Goal: Information Seeking & Learning: Learn about a topic

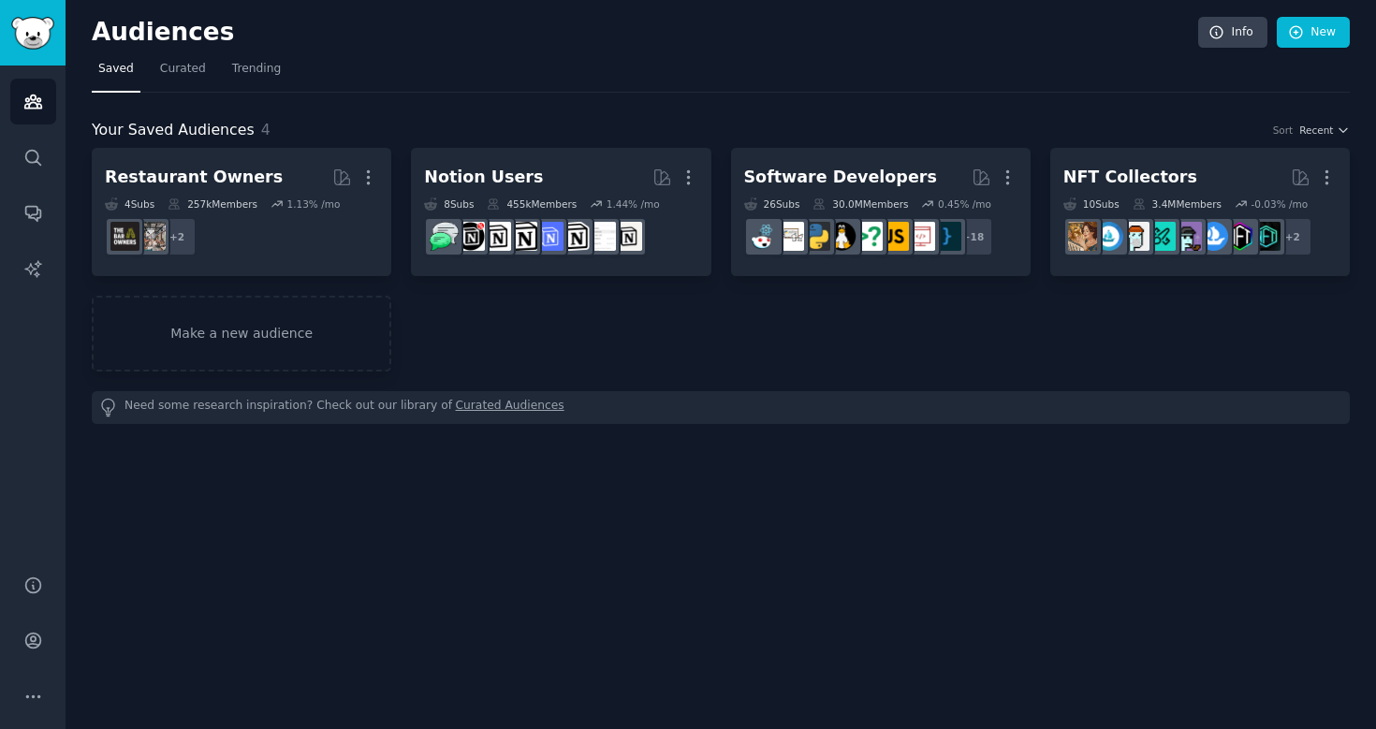
click at [735, 92] on nav "Saved Curated Trending" at bounding box center [721, 73] width 1258 height 38
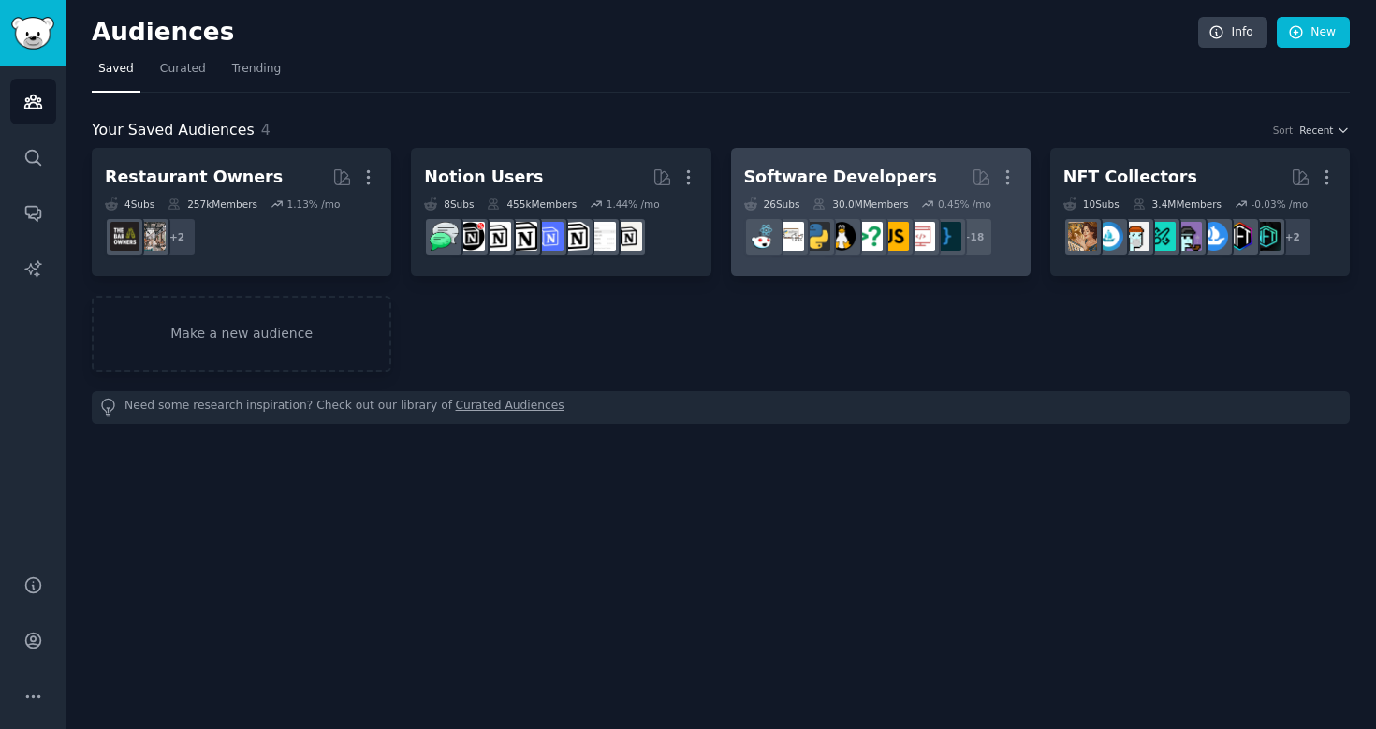
click at [851, 154] on link "Software Developers More 26 Sub s 30.0M Members 0.45 % /mo + 18" at bounding box center [881, 212] width 300 height 128
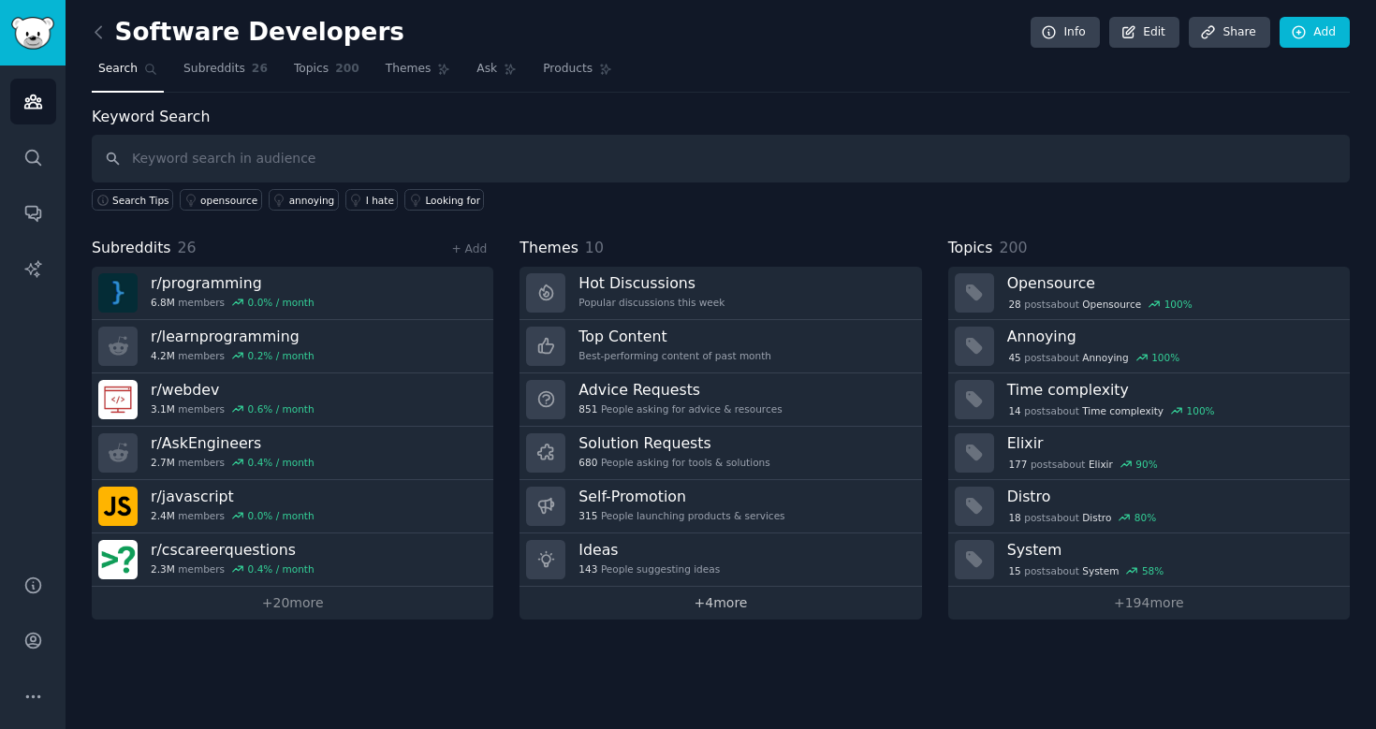
click at [721, 611] on link "+ 4 more" at bounding box center [721, 603] width 402 height 33
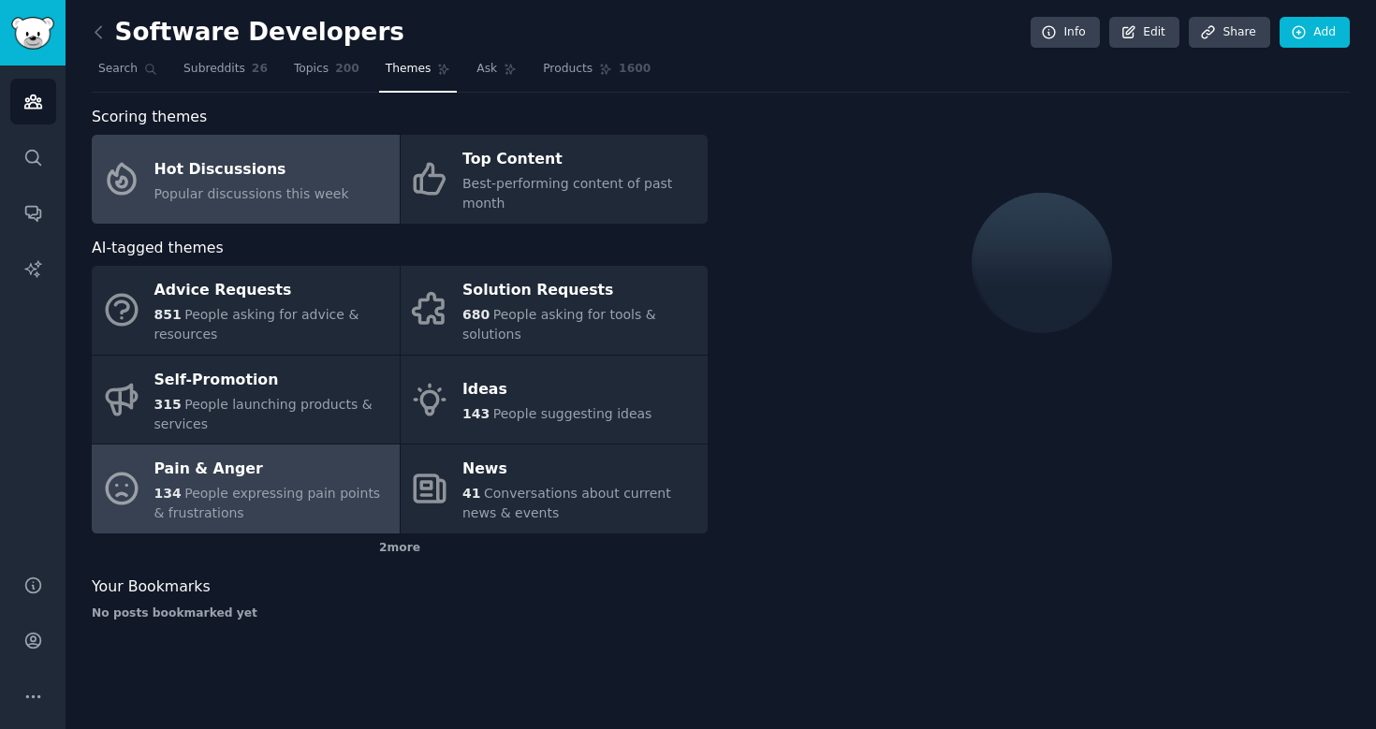
click at [289, 493] on span "People expressing pain points & frustrations" at bounding box center [267, 503] width 227 height 35
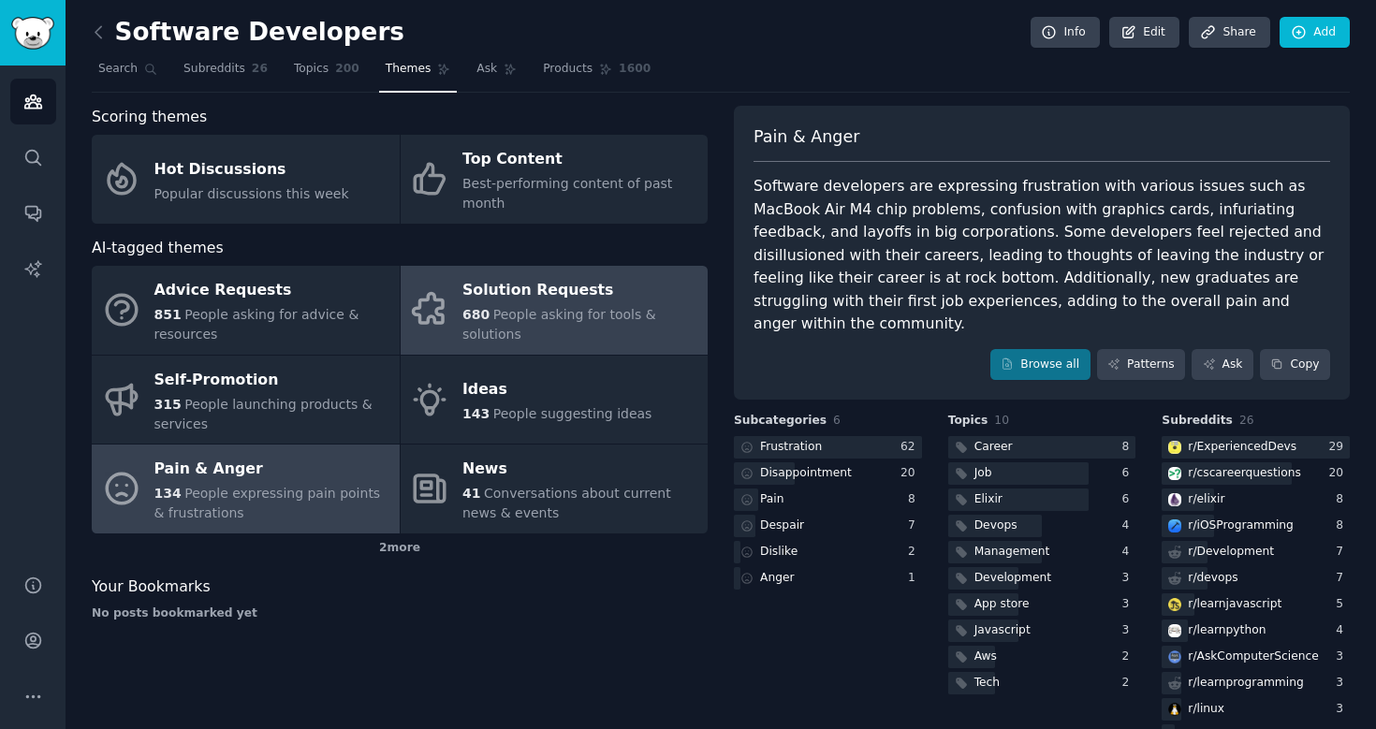
click at [557, 291] on div "Solution Requests" at bounding box center [581, 291] width 236 height 30
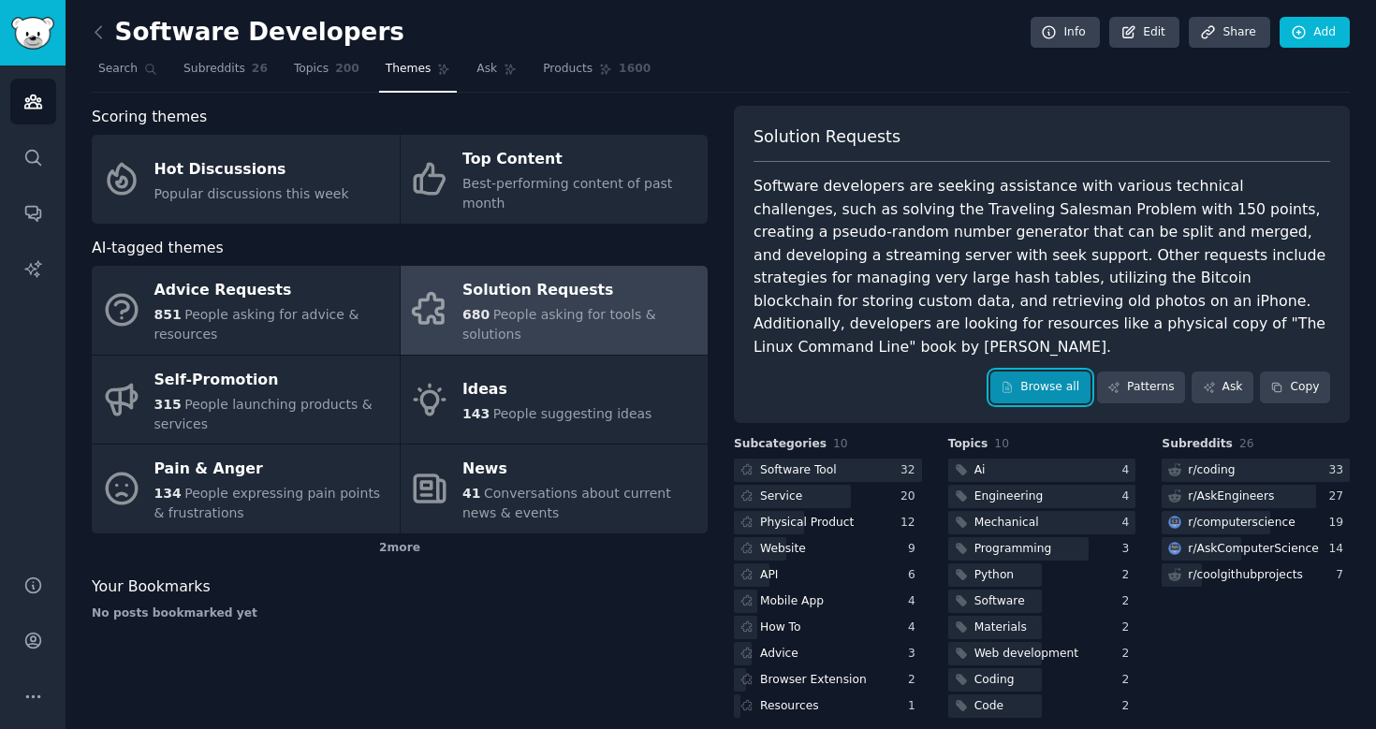
click at [1026, 372] on link "Browse all" at bounding box center [1041, 388] width 100 height 32
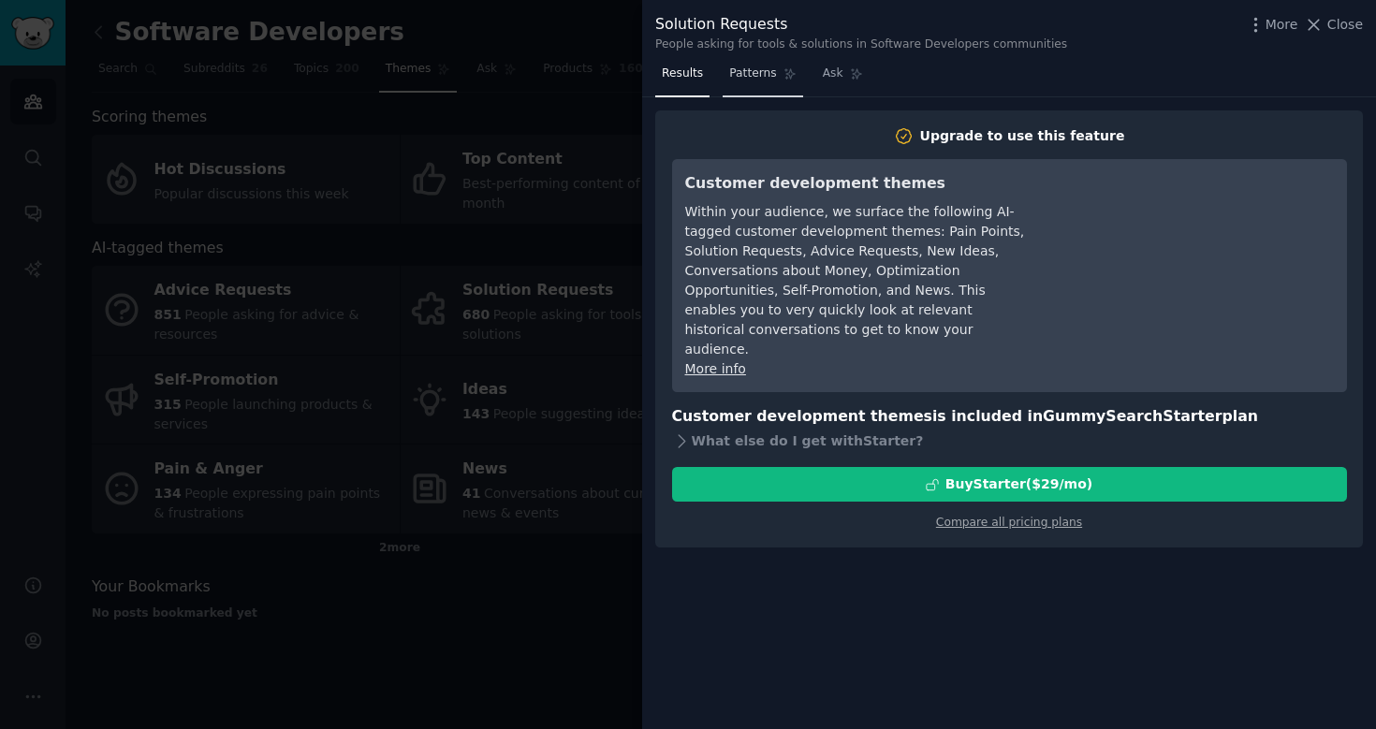
click at [756, 83] on link "Patterns" at bounding box center [763, 78] width 80 height 38
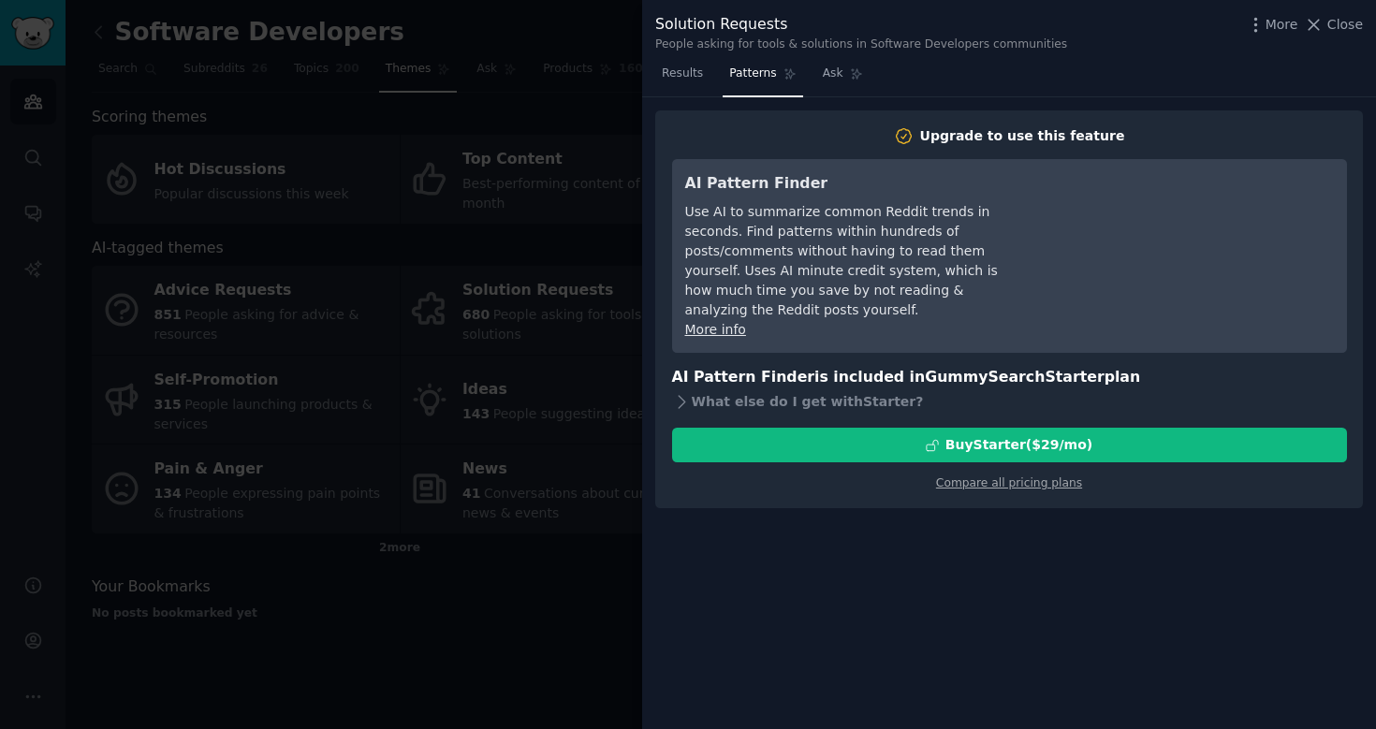
click at [814, 71] on nav "Results Patterns Ask" at bounding box center [762, 78] width 214 height 38
click at [610, 192] on div at bounding box center [688, 364] width 1376 height 729
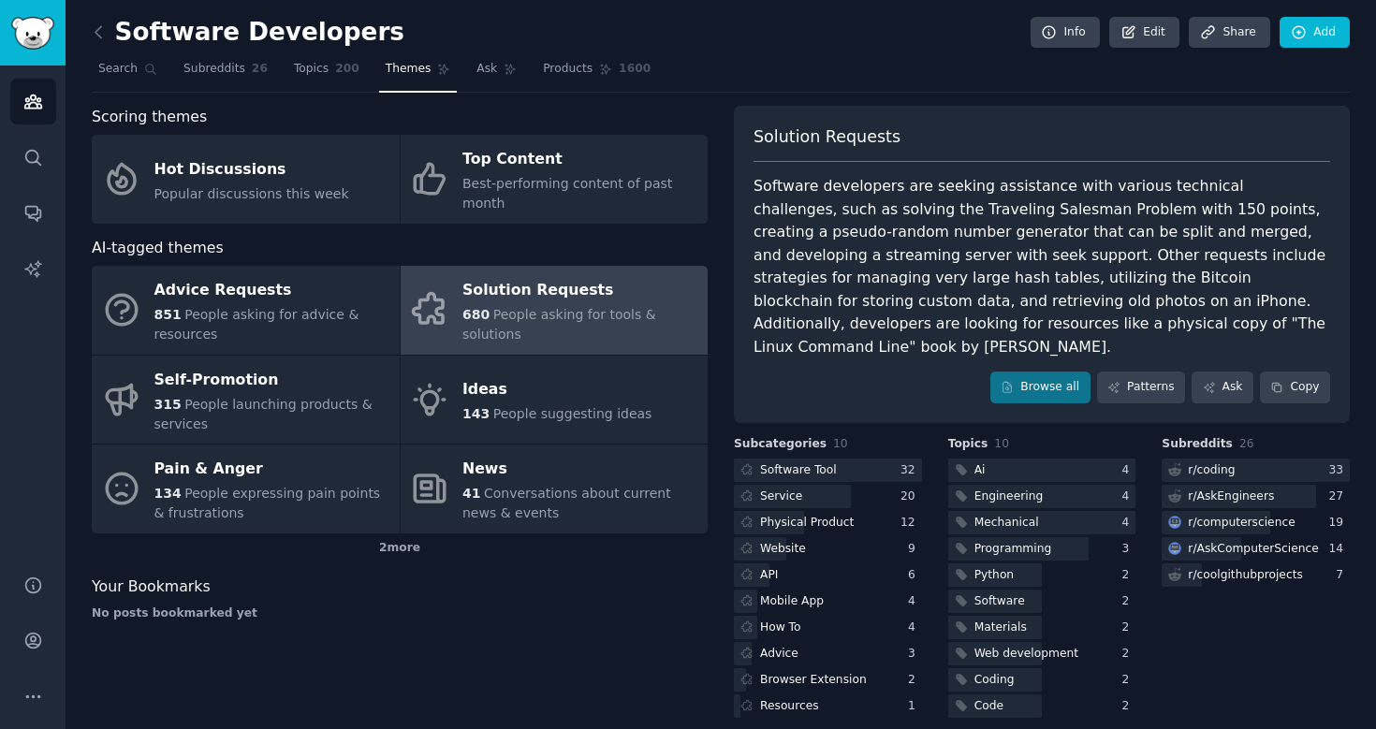
click at [881, 204] on div "Software developers are seeking assistance with various technical challenges, s…" at bounding box center [1042, 267] width 577 height 184
drag, startPoint x: 1084, startPoint y: 194, endPoint x: 1042, endPoint y: 358, distance: 169.2
click at [1042, 358] on div "Solution Requests Software developers are seeking assistance with various techn…" at bounding box center [1042, 264] width 616 height 317
click at [1064, 175] on div "Software developers are seeking assistance with various technical challenges, s…" at bounding box center [1042, 267] width 577 height 184
click at [1038, 372] on link "Browse all" at bounding box center [1041, 388] width 100 height 32
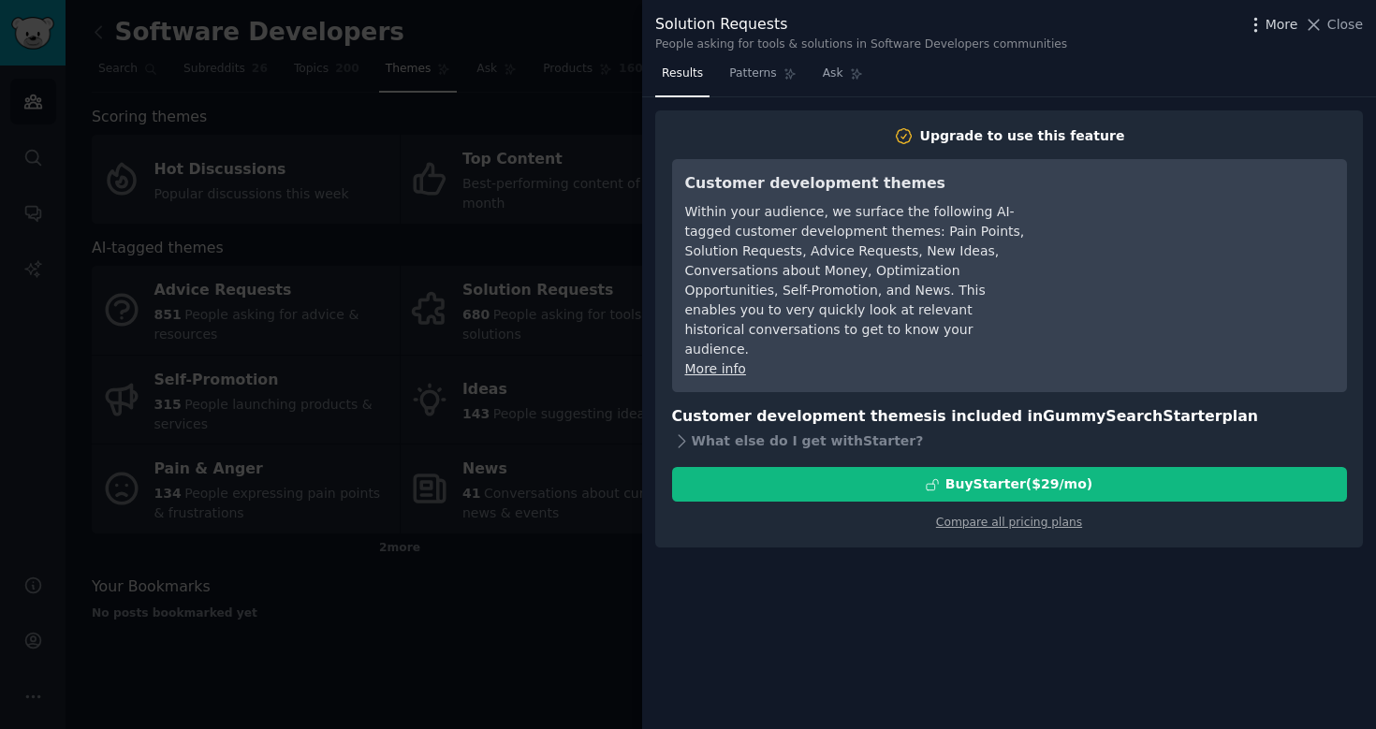
click at [1275, 19] on span "More" at bounding box center [1282, 25] width 33 height 20
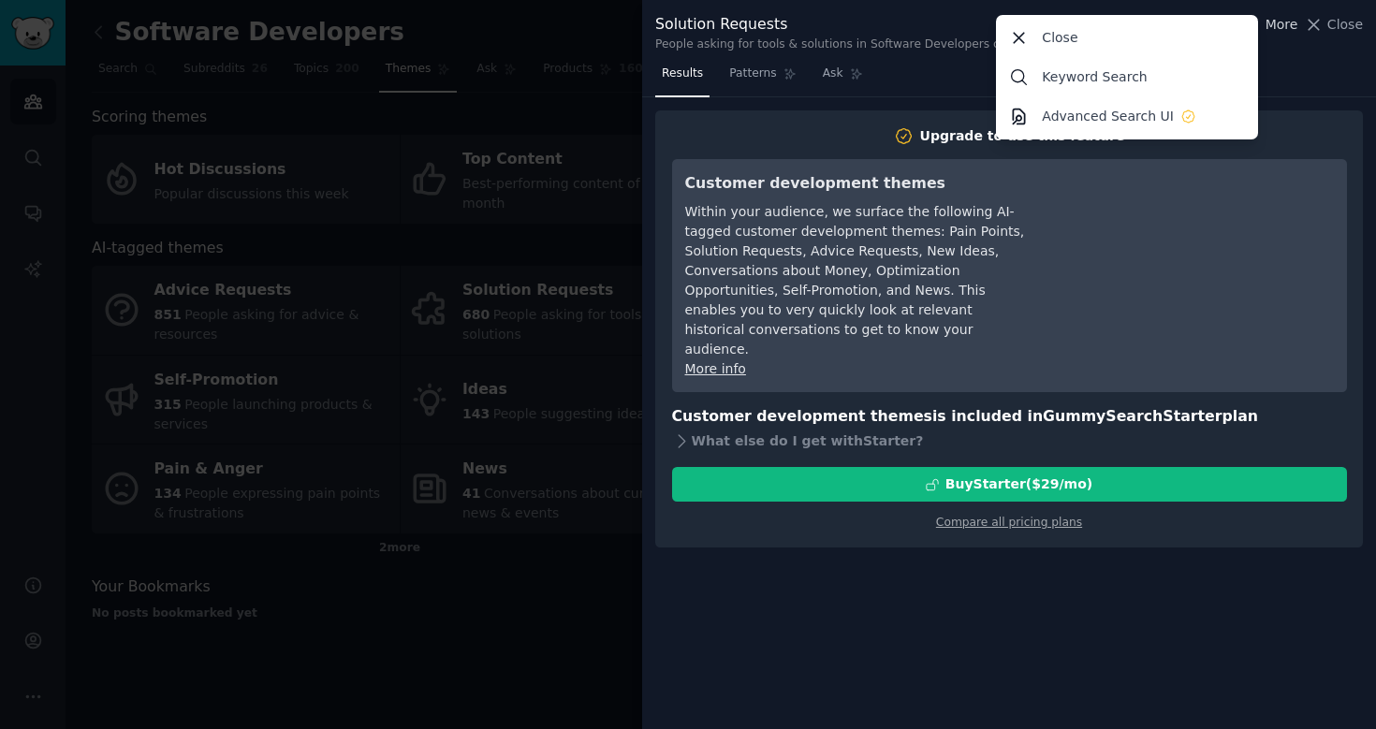
click at [1275, 19] on span "More" at bounding box center [1282, 25] width 33 height 20
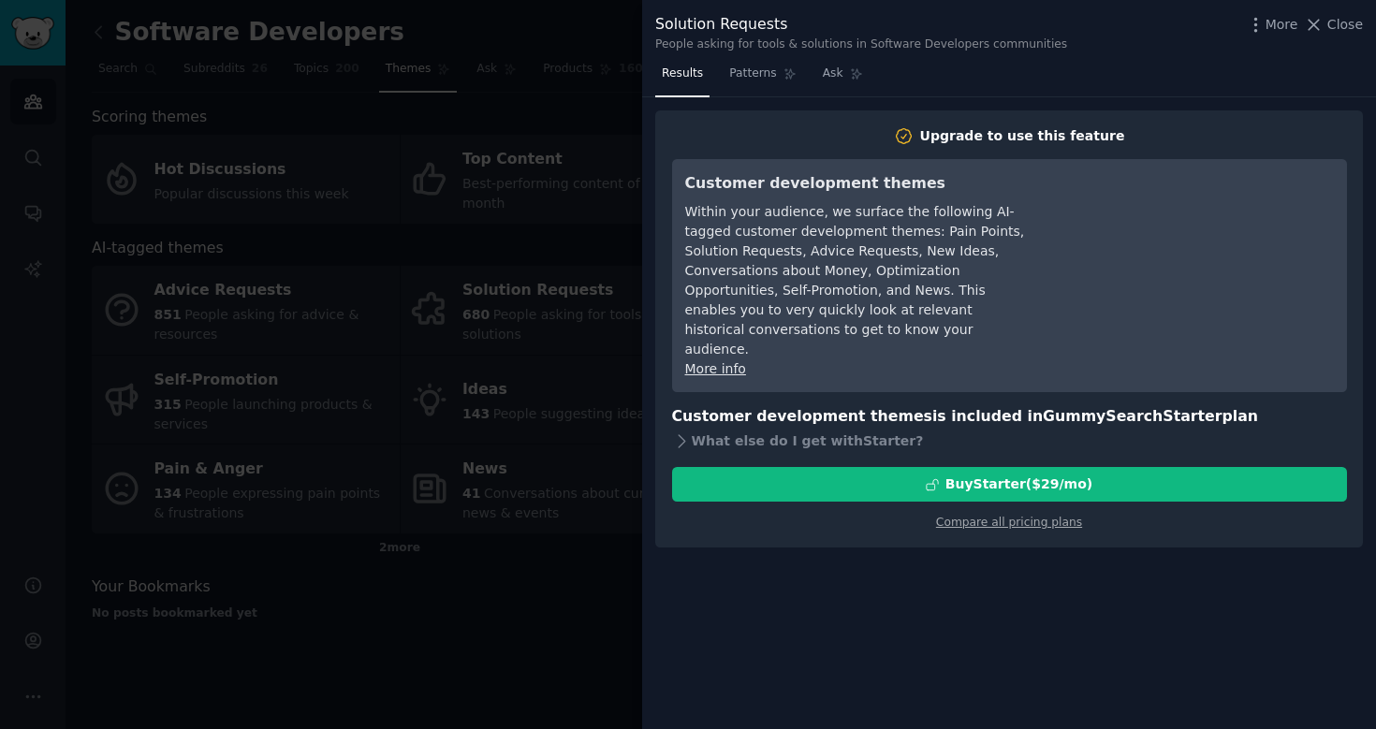
click at [1065, 473] on div "Upgrade to use this feature Customer development themes Within your audience, w…" at bounding box center [1009, 329] width 708 height 438
click at [1049, 516] on link "Compare all pricing plans" at bounding box center [1009, 522] width 146 height 13
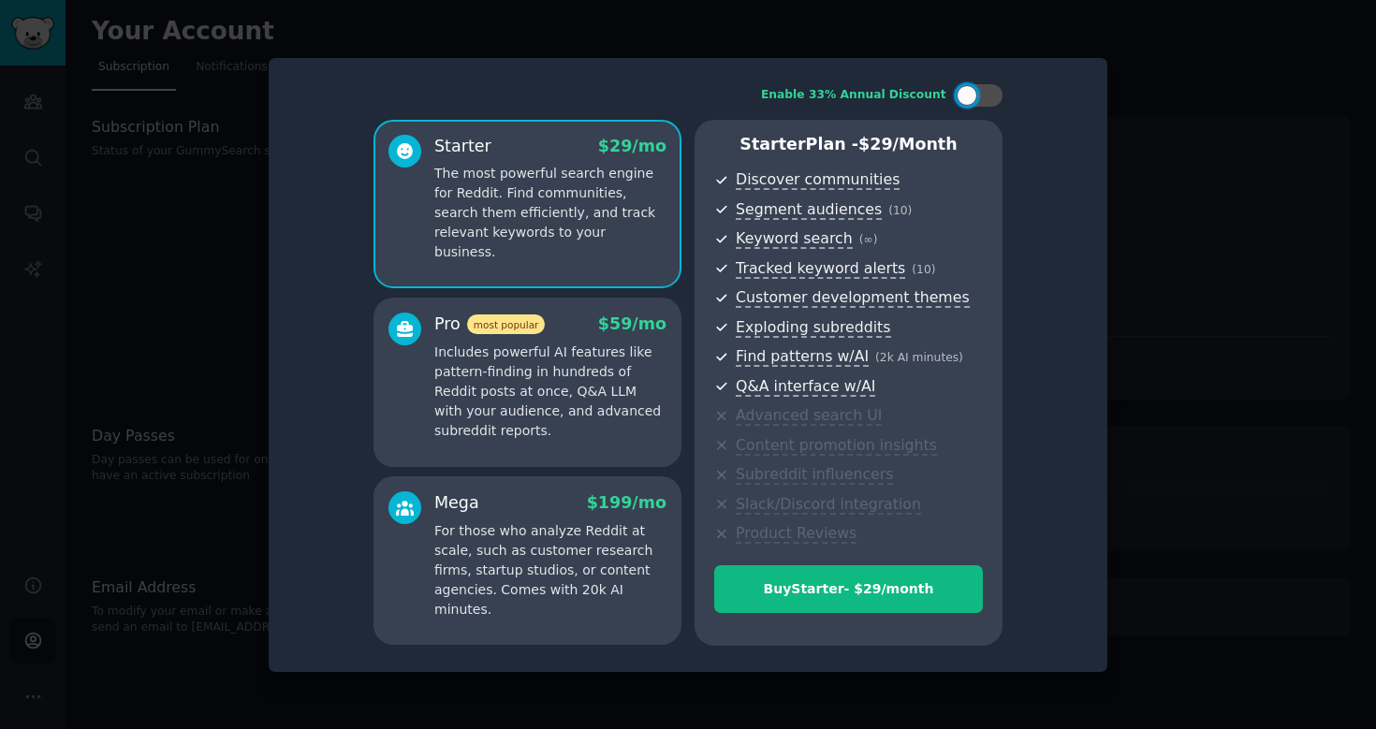
click at [1238, 122] on div at bounding box center [688, 364] width 1376 height 729
click at [1218, 118] on div at bounding box center [688, 364] width 1376 height 729
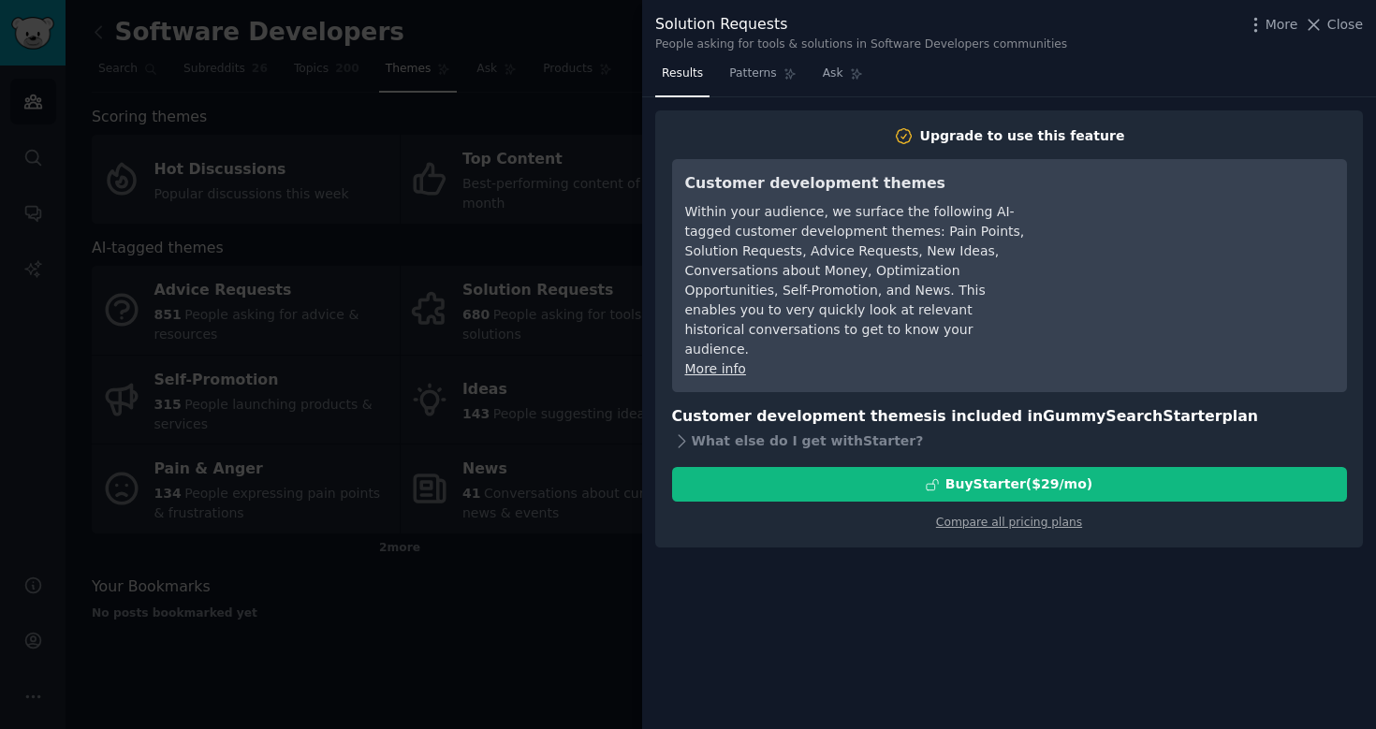
click at [122, 40] on div at bounding box center [688, 364] width 1376 height 729
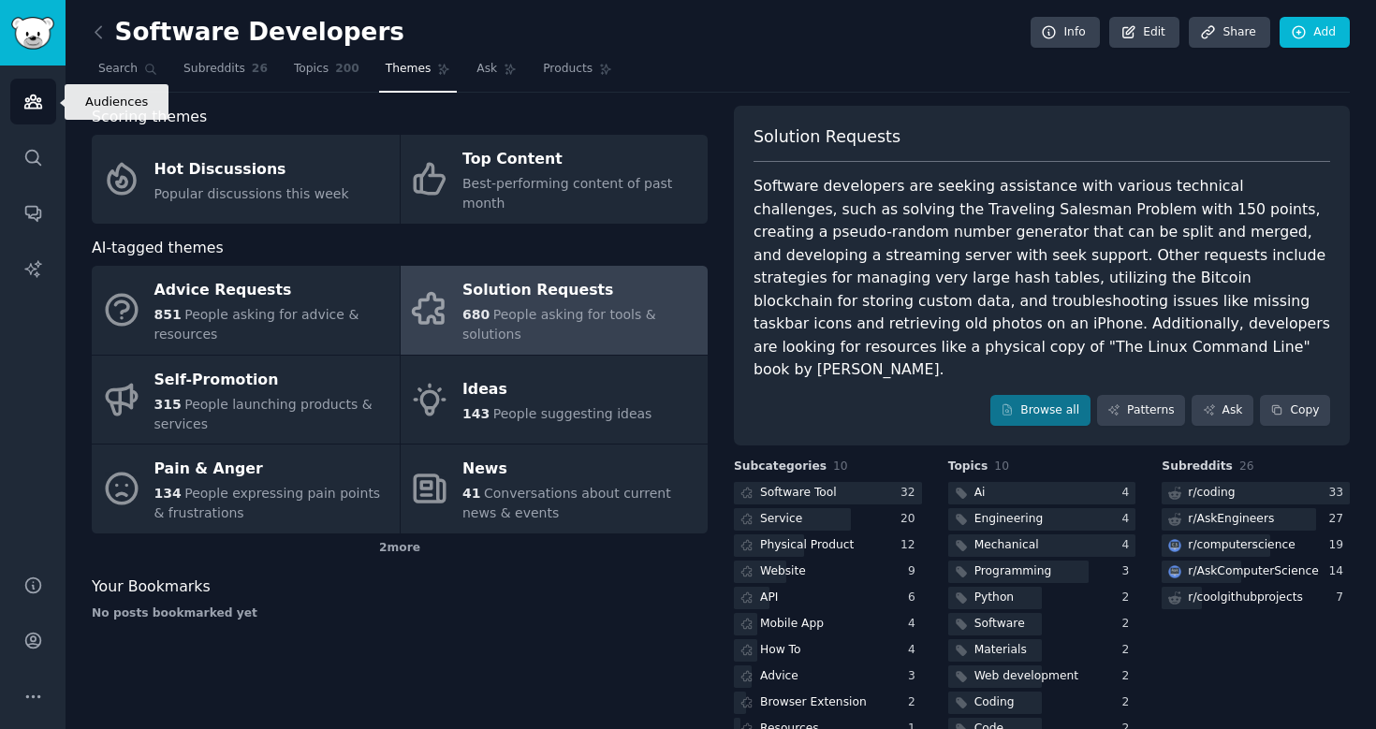
click at [27, 104] on icon "Sidebar" at bounding box center [32, 101] width 17 height 13
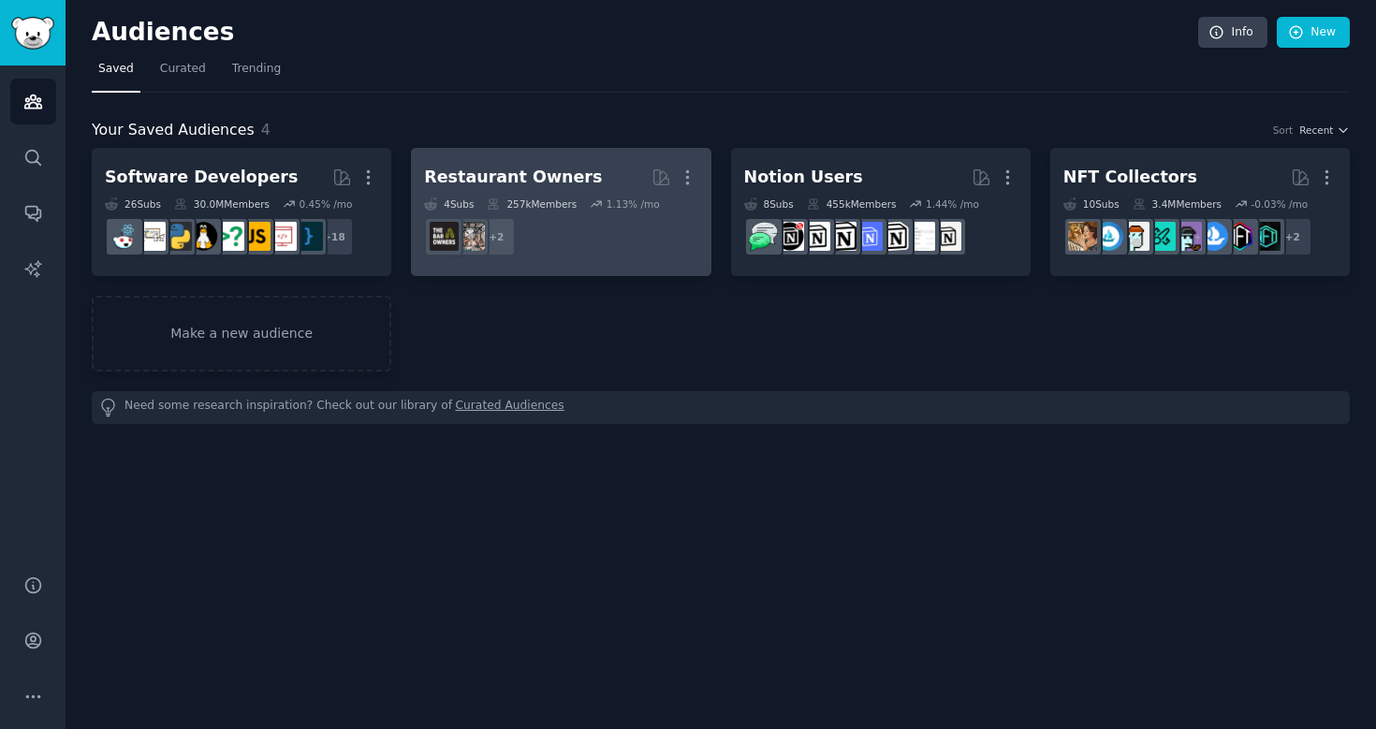
click at [516, 165] on h2 "Restaurant Owners More" at bounding box center [560, 177] width 273 height 33
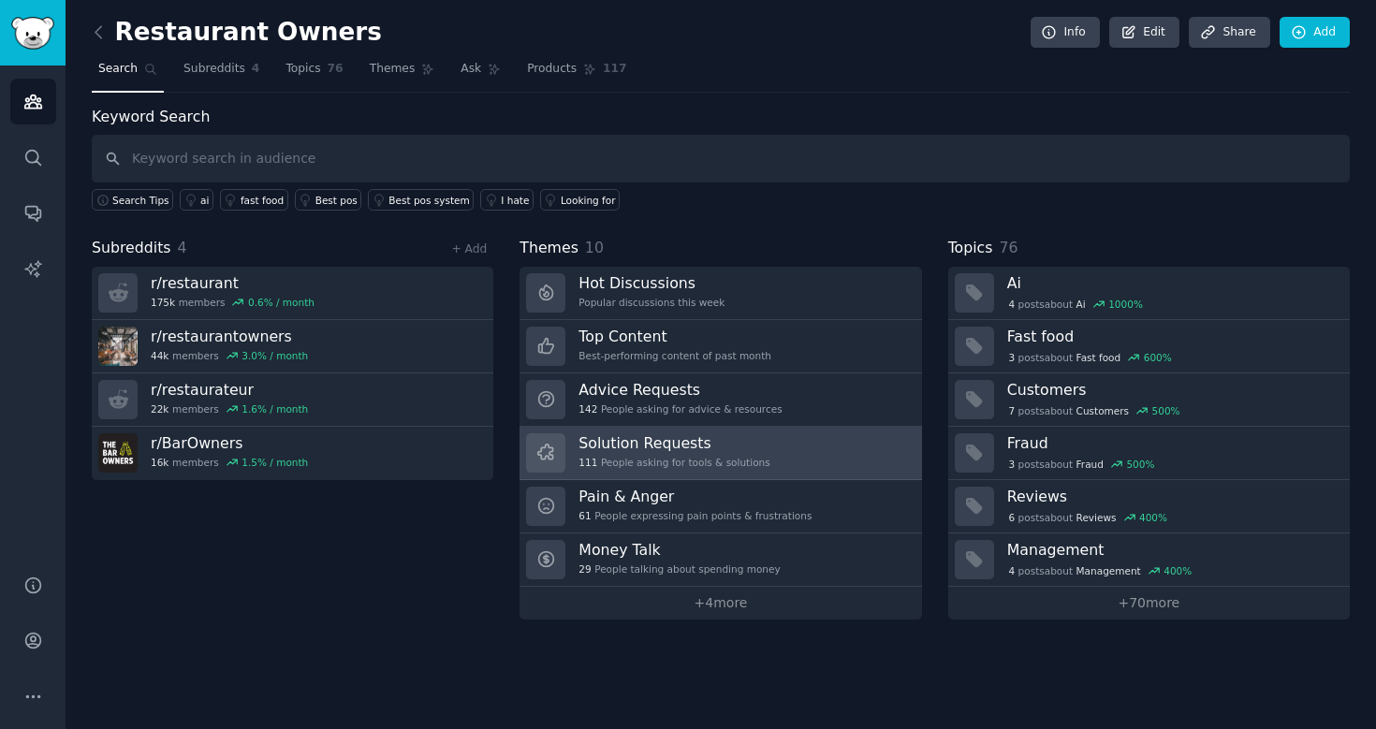
click at [668, 442] on h3 "Solution Requests" at bounding box center [674, 443] width 191 height 20
